Goal: Information Seeking & Learning: Understand process/instructions

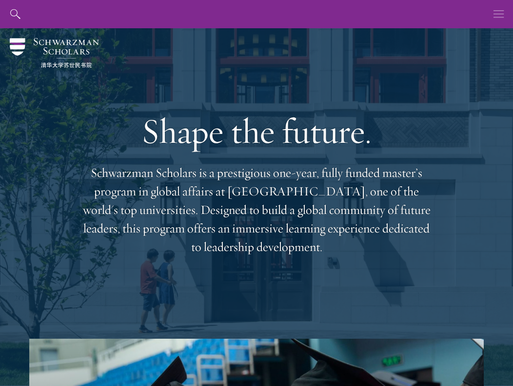
click at [500, 16] on icon "button" at bounding box center [498, 14] width 11 height 28
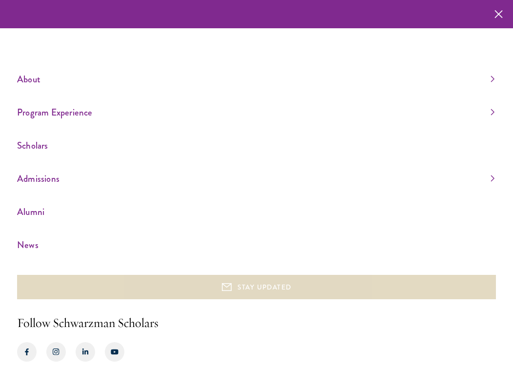
click at [248, 280] on button "STAY UPDATED" at bounding box center [256, 287] width 479 height 24
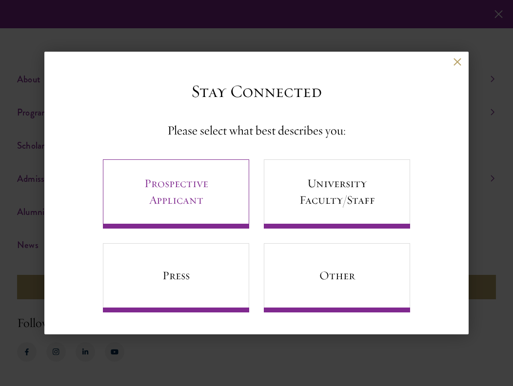
click at [217, 205] on link "Prospective Applicant" at bounding box center [176, 193] width 146 height 69
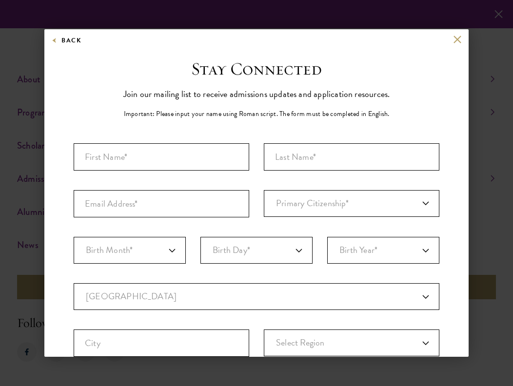
click at [456, 37] on button at bounding box center [457, 39] width 8 height 8
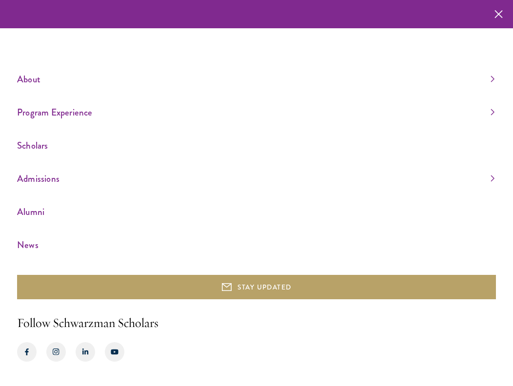
click at [500, 14] on icon "button" at bounding box center [498, 14] width 8 height 28
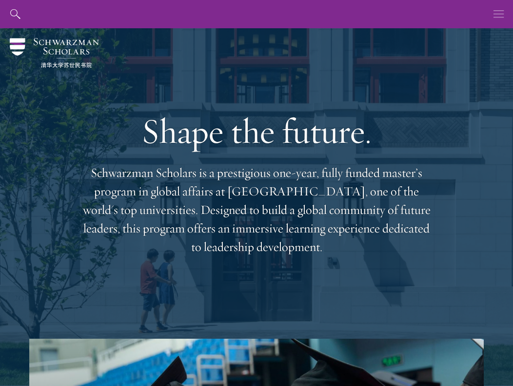
click at [498, 18] on use "button" at bounding box center [498, 13] width 10 height 7
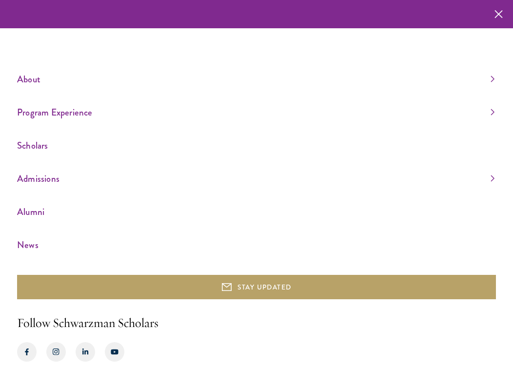
click at [493, 179] on link "Admissions" at bounding box center [255, 179] width 477 height 16
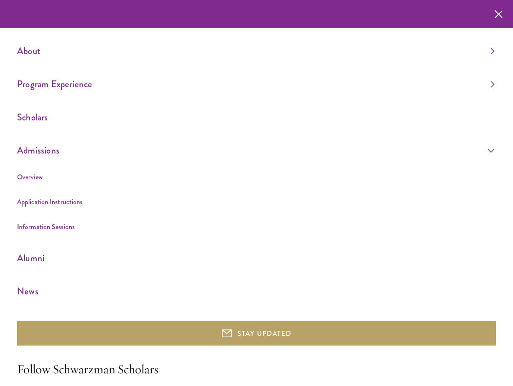
click at [67, 120] on link "Scholars" at bounding box center [255, 117] width 477 height 16
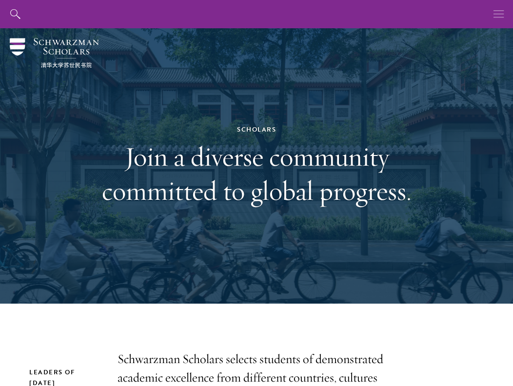
click at [504, 19] on button "button" at bounding box center [498, 14] width 28 height 28
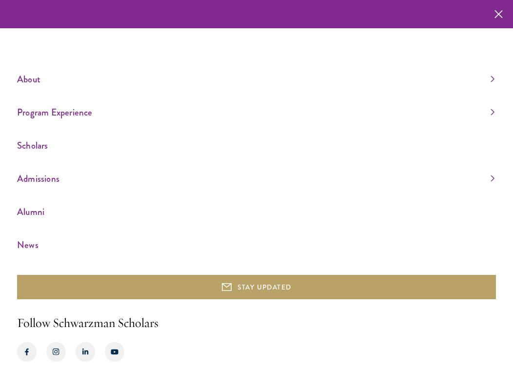
click at [53, 179] on link "Admissions" at bounding box center [255, 179] width 477 height 16
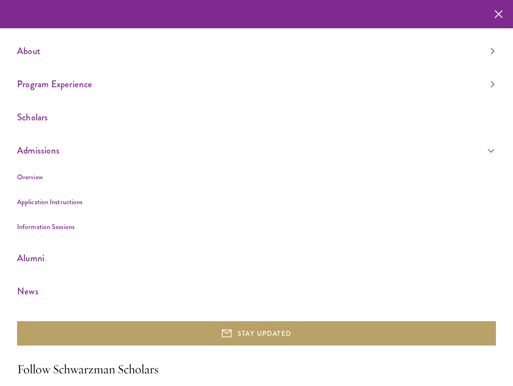
click at [45, 204] on link "Application Instructions" at bounding box center [49, 202] width 65 height 10
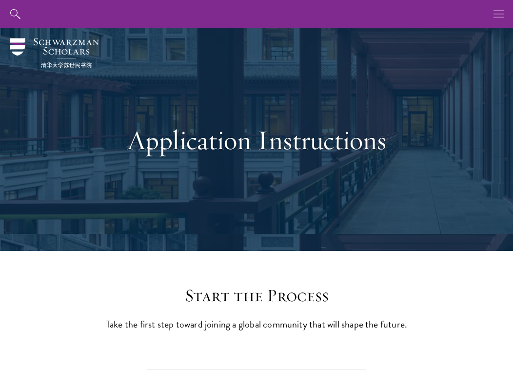
click at [502, 15] on icon "button" at bounding box center [498, 14] width 11 height 28
